Goal: Complete application form

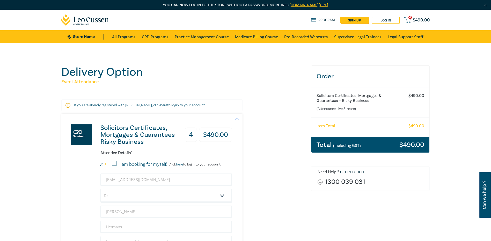
select select "Dr."
select select "Mr."
select select "Ms."
select select "Mr."
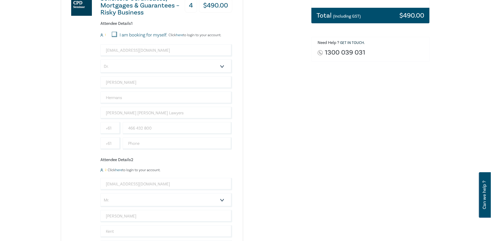
scroll to position [207, 0]
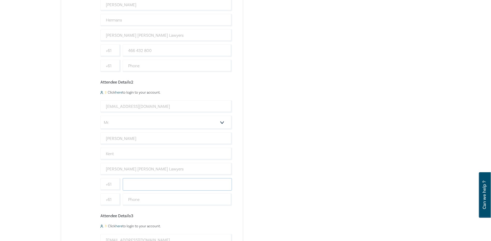
drag, startPoint x: 159, startPoint y: 184, endPoint x: 197, endPoint y: 190, distance: 38.6
click at [159, 184] on input "text" at bounding box center [178, 184] width 110 height 12
click at [136, 185] on input "text" at bounding box center [178, 184] width 110 height 12
paste input "0419 106 039"
click at [131, 185] on input "0419 106 039" at bounding box center [178, 184] width 110 height 12
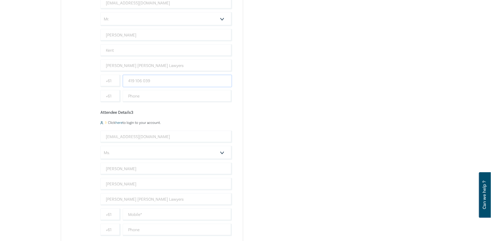
scroll to position [362, 0]
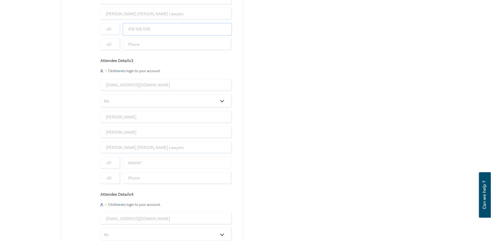
type input "419 106 039"
click at [128, 163] on input "text" at bounding box center [178, 163] width 110 height 12
click at [137, 164] on input "text" at bounding box center [178, 163] width 110 height 12
paste input "0411 777 297"
click at [131, 162] on input "0411 777 297" at bounding box center [178, 163] width 110 height 12
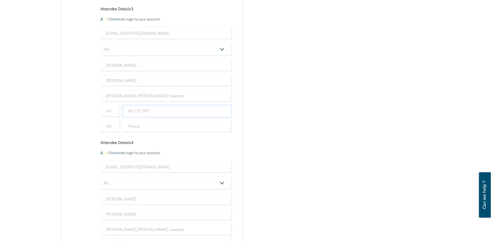
scroll to position [492, 0]
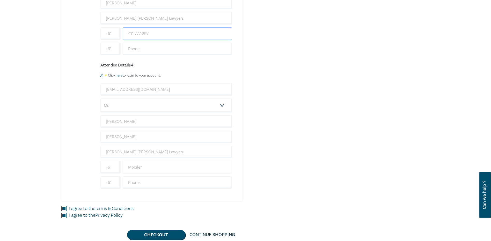
type input "411 777 297"
click at [132, 168] on input "text" at bounding box center [178, 167] width 110 height 12
click at [135, 181] on input "text" at bounding box center [178, 183] width 110 height 12
click at [130, 169] on input "text" at bounding box center [178, 167] width 110 height 12
paste input "0439 316 503"
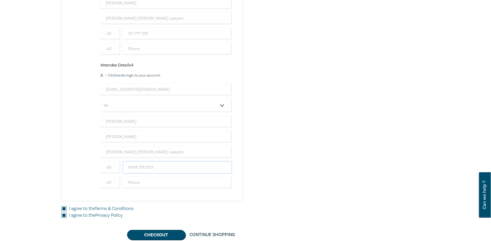
click at [130, 167] on input "0439 316 503" at bounding box center [178, 167] width 110 height 12
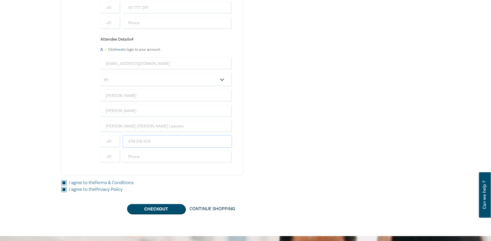
scroll to position [544, 0]
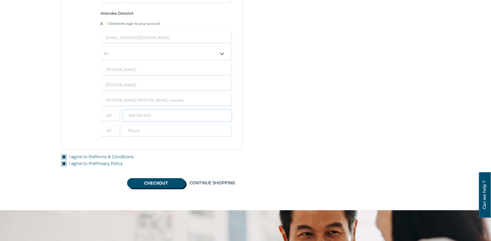
type input "439 316 503"
click at [166, 184] on button "Checkout" at bounding box center [156, 183] width 58 height 10
